Goal: Transaction & Acquisition: Purchase product/service

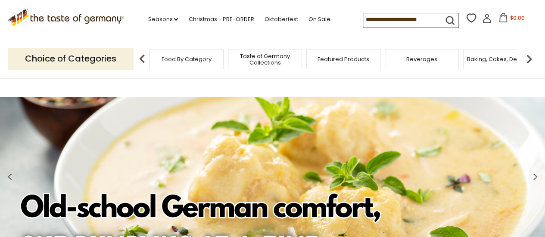
click at [426, 25] on input at bounding box center [399, 19] width 73 height 12
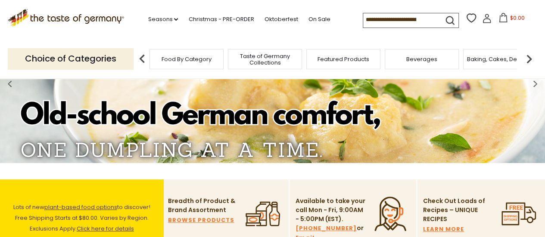
scroll to position [4, 0]
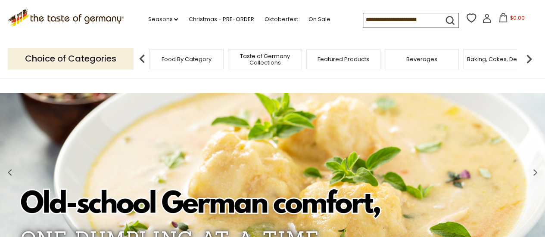
click at [375, 16] on input at bounding box center [399, 19] width 73 height 12
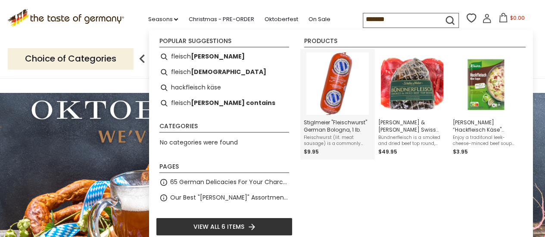
type input "*******"
click at [326, 97] on img "Instant Search Results" at bounding box center [337, 84] width 62 height 62
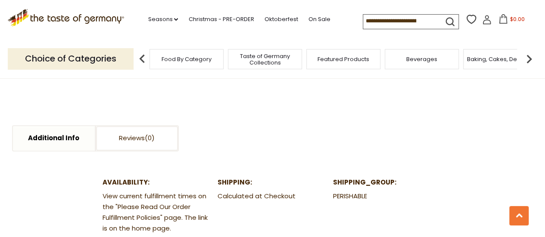
scroll to position [410, 0]
